Goal: Check status: Check status

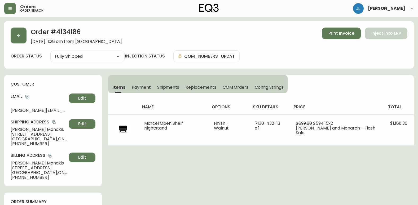
select select "FULLY_SHIPPED"
click at [16, 36] on button "button" at bounding box center [19, 36] width 16 height 16
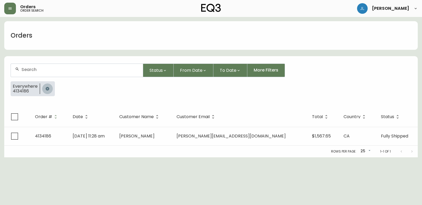
click at [49, 87] on icon "button" at bounding box center [47, 89] width 4 height 4
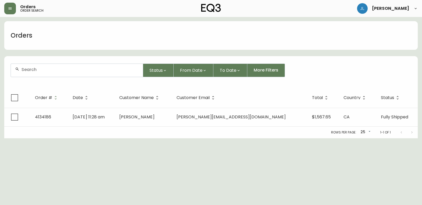
click at [55, 68] on input "text" at bounding box center [79, 69] width 117 height 5
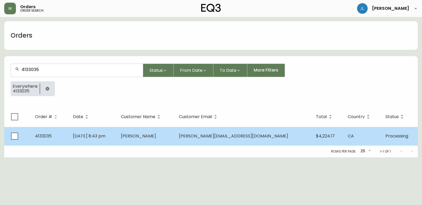
type input "4133035"
click at [117, 133] on td "[DATE] 8:43 pm" at bounding box center [93, 136] width 48 height 19
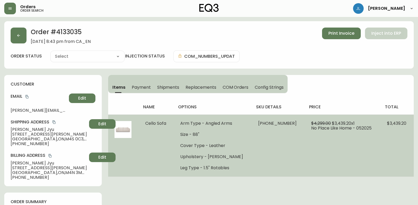
type input "Processing"
select select "PROCESSING"
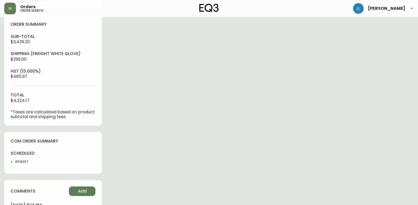
scroll to position [186, 0]
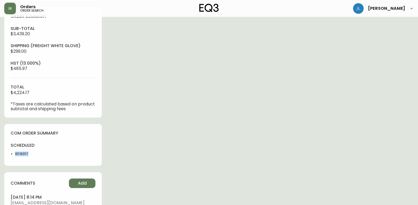
drag, startPoint x: 29, startPoint y: 155, endPoint x: 13, endPoint y: 152, distance: 16.5
click at [13, 152] on div "scheduled 8518357" at bounding box center [30, 151] width 39 height 17
copy li "8518357"
click at [288, 189] on div "Order # 4133035 [DATE] 8:43 pm from CA_EN Print Invoice Inject into ERP order s…" at bounding box center [209, 50] width 410 height 431
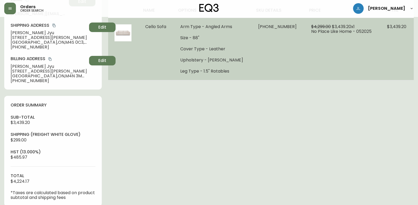
scroll to position [0, 0]
